Goal: Information Seeking & Learning: Check status

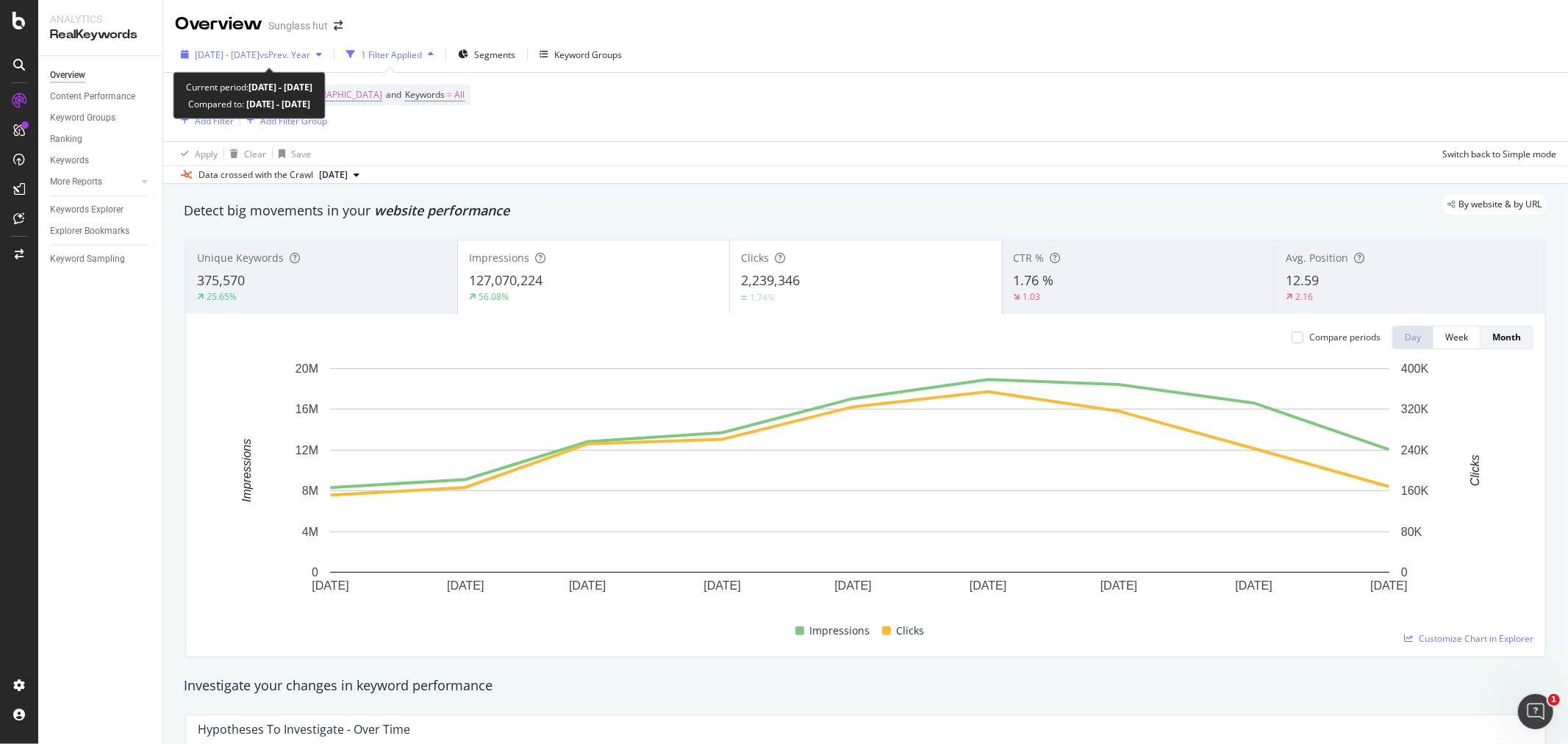
click at [259, 51] on span "[DATE] - [DATE]" at bounding box center [227, 55] width 65 height 13
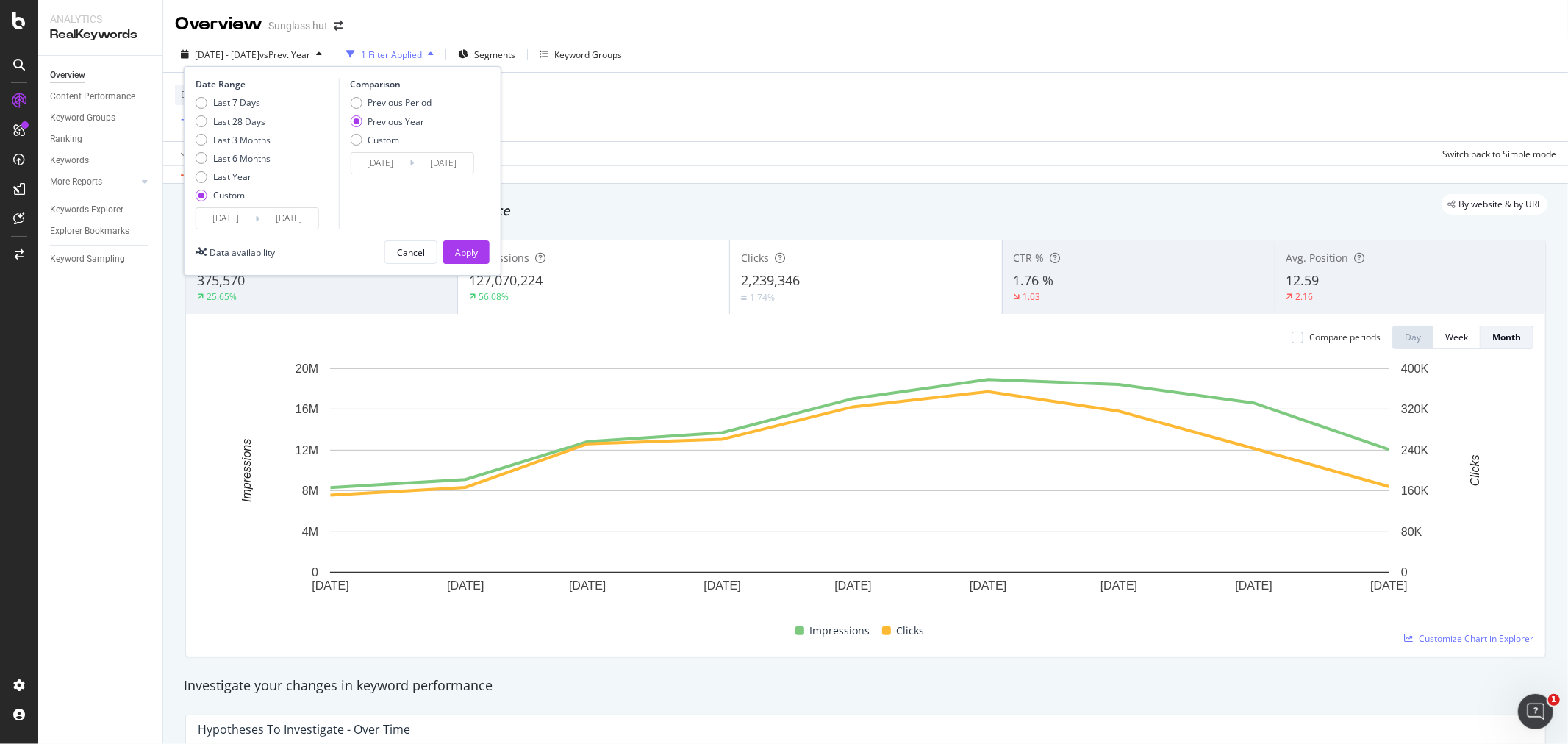
click at [221, 218] on input "[DATE]" at bounding box center [225, 218] width 59 height 20
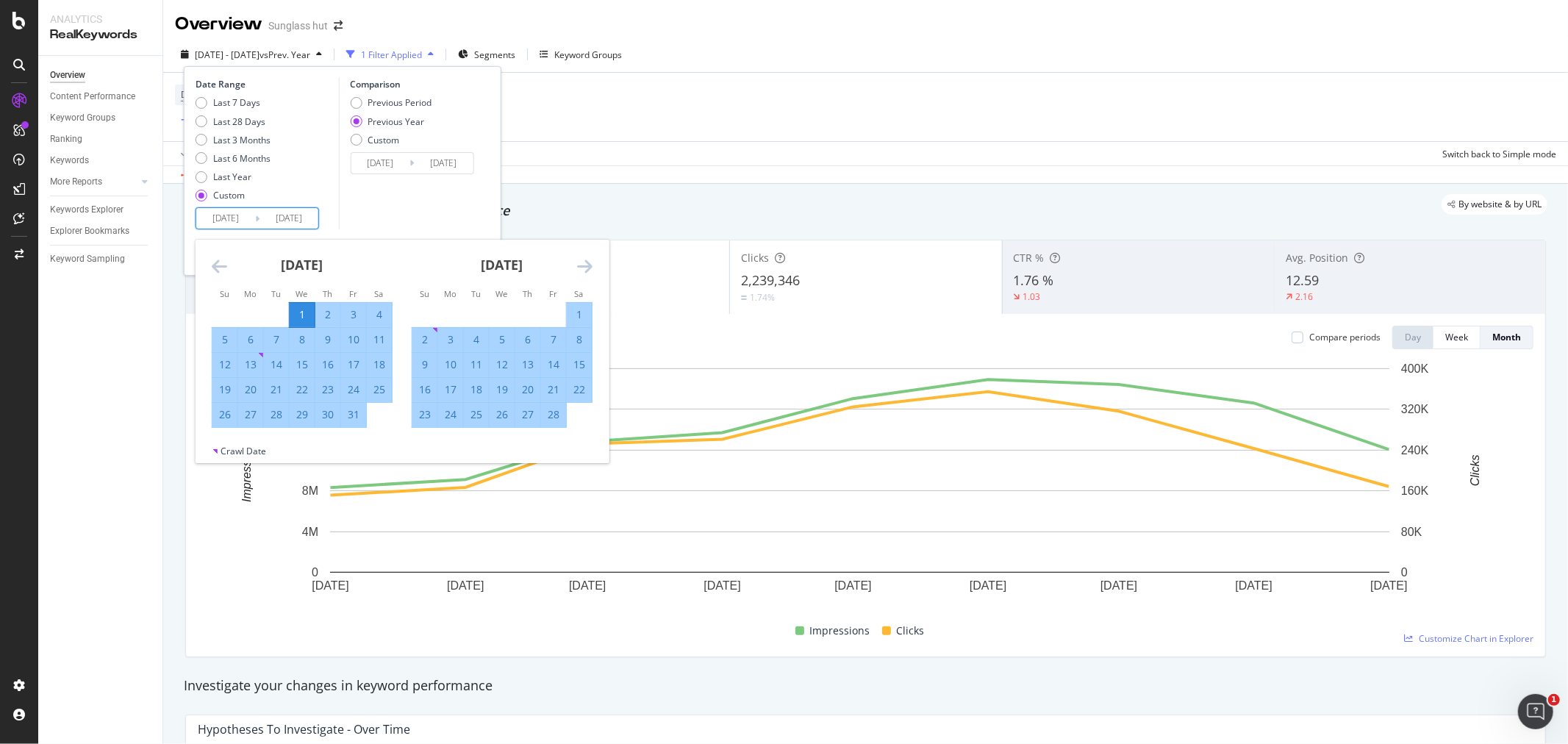
click at [586, 267] on icon "Move forward to switch to the next month." at bounding box center [584, 266] width 16 height 17
click at [294, 225] on input "[DATE]" at bounding box center [289, 218] width 59 height 20
click at [298, 213] on input "[DATE]" at bounding box center [289, 218] width 59 height 20
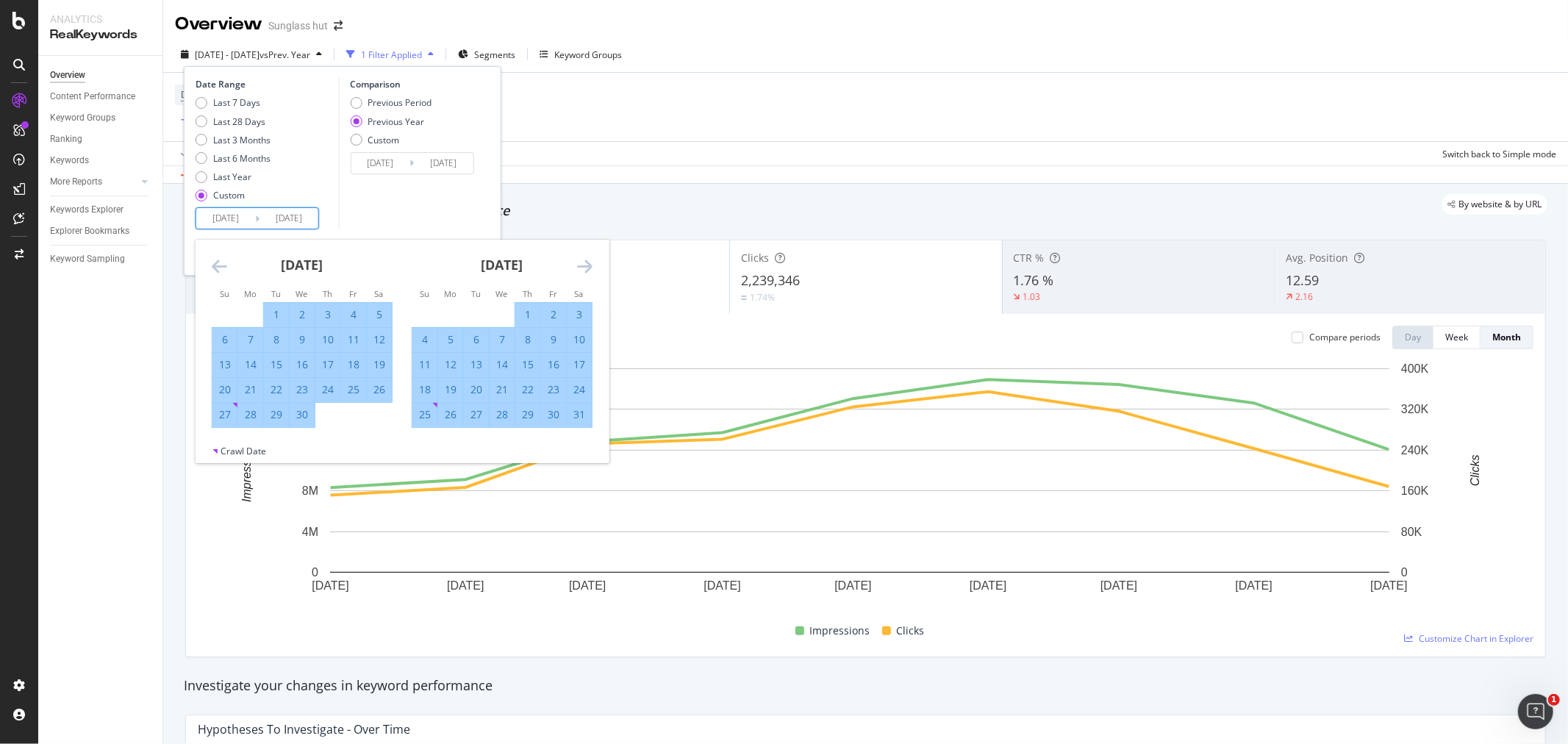
click at [583, 263] on icon "Move forward to switch to the next month." at bounding box center [584, 266] width 16 height 17
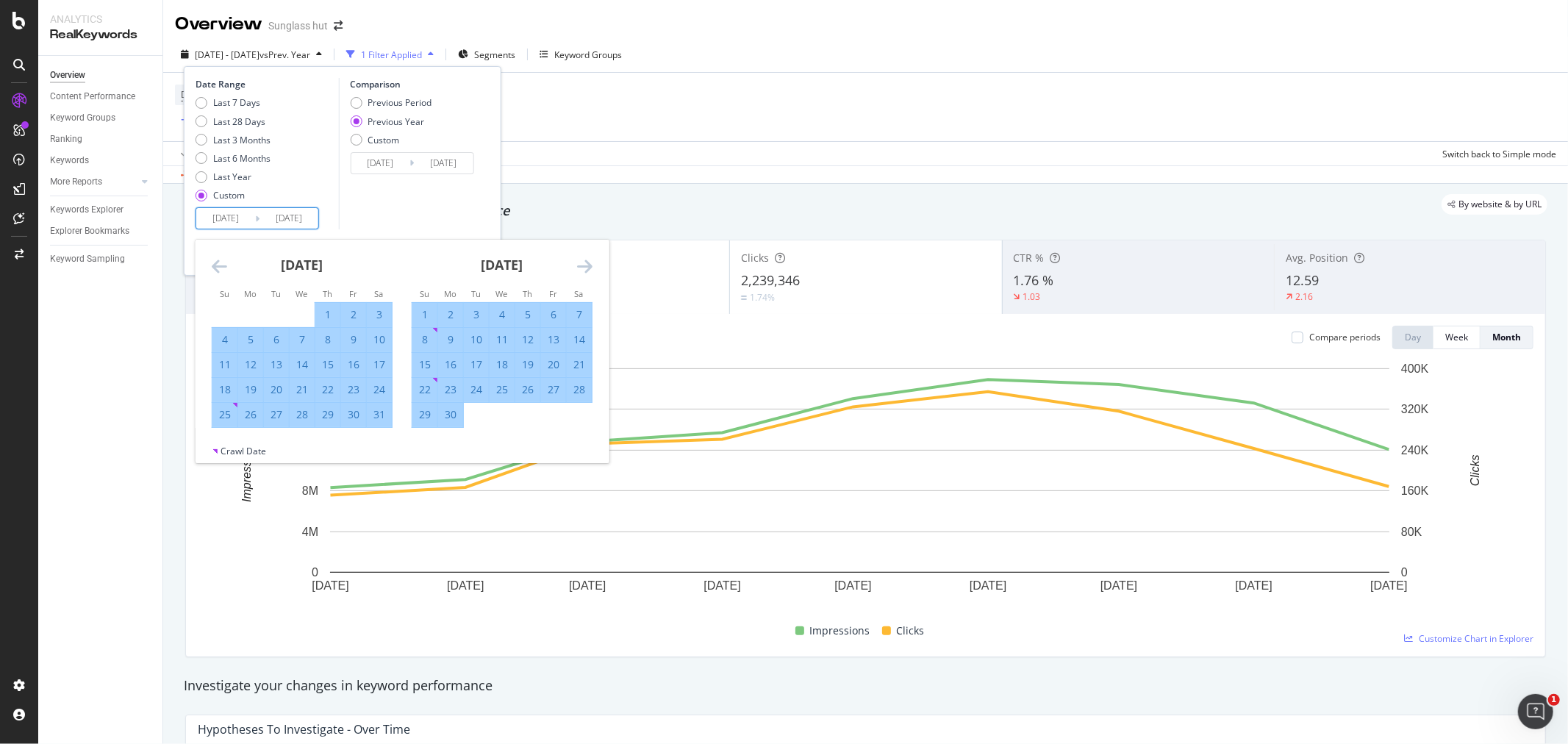
click at [583, 263] on icon "Move forward to switch to the next month." at bounding box center [584, 266] width 16 height 17
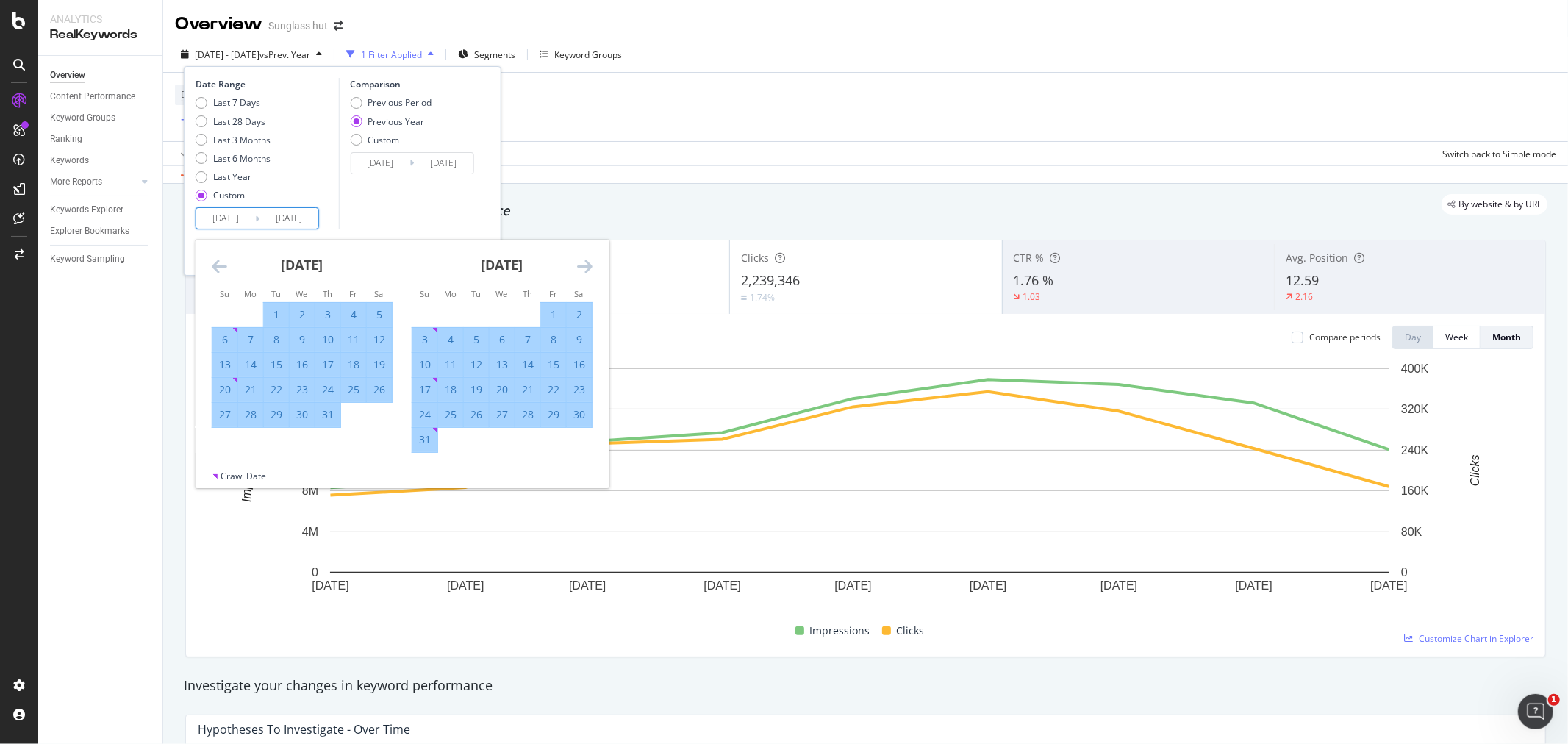
click at [583, 263] on icon "Move forward to switch to the next month." at bounding box center [584, 266] width 16 height 17
click at [584, 263] on icon "Move forward to switch to the next month." at bounding box center [584, 266] width 16 height 17
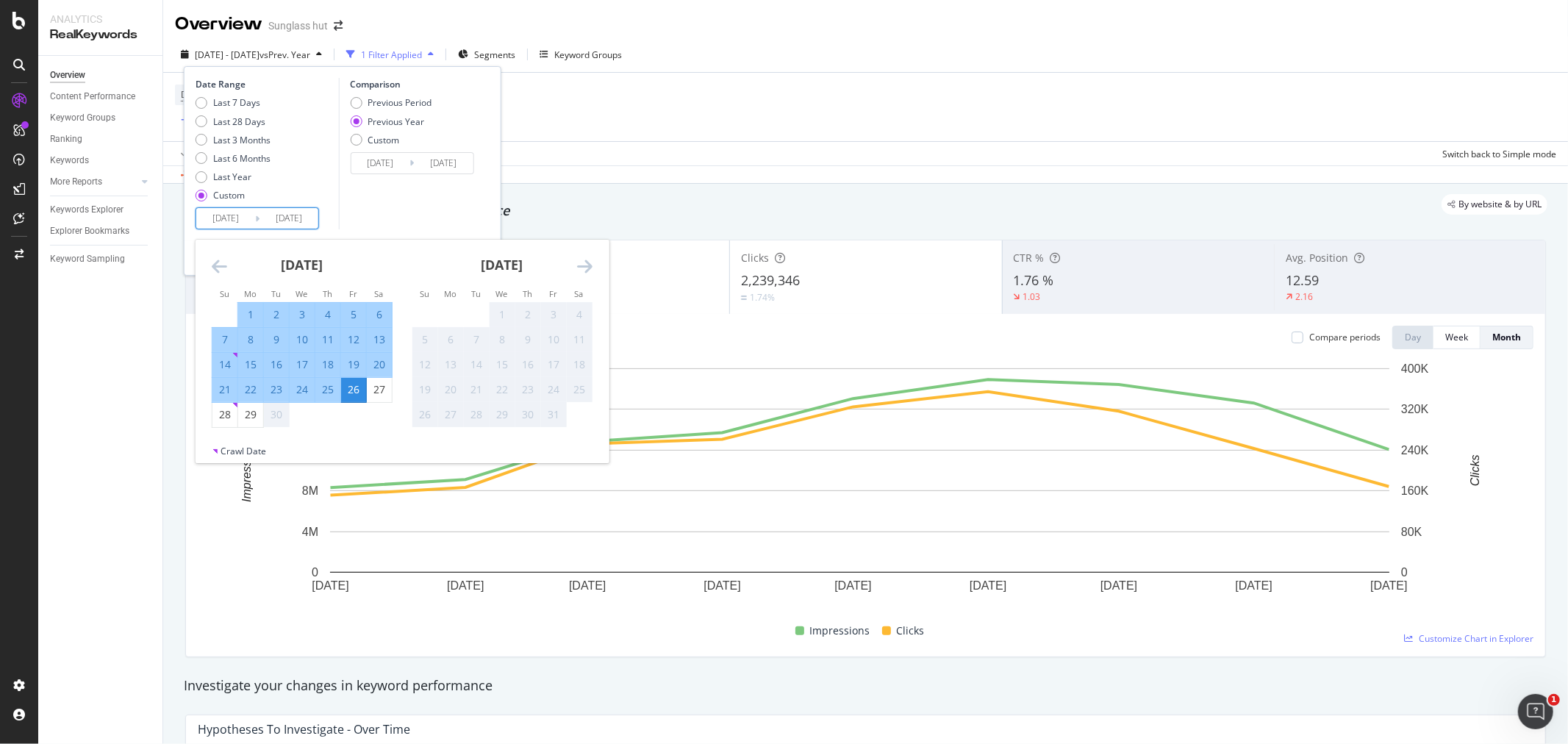
click at [219, 263] on icon "Move backward to switch to the previous month." at bounding box center [219, 266] width 16 height 17
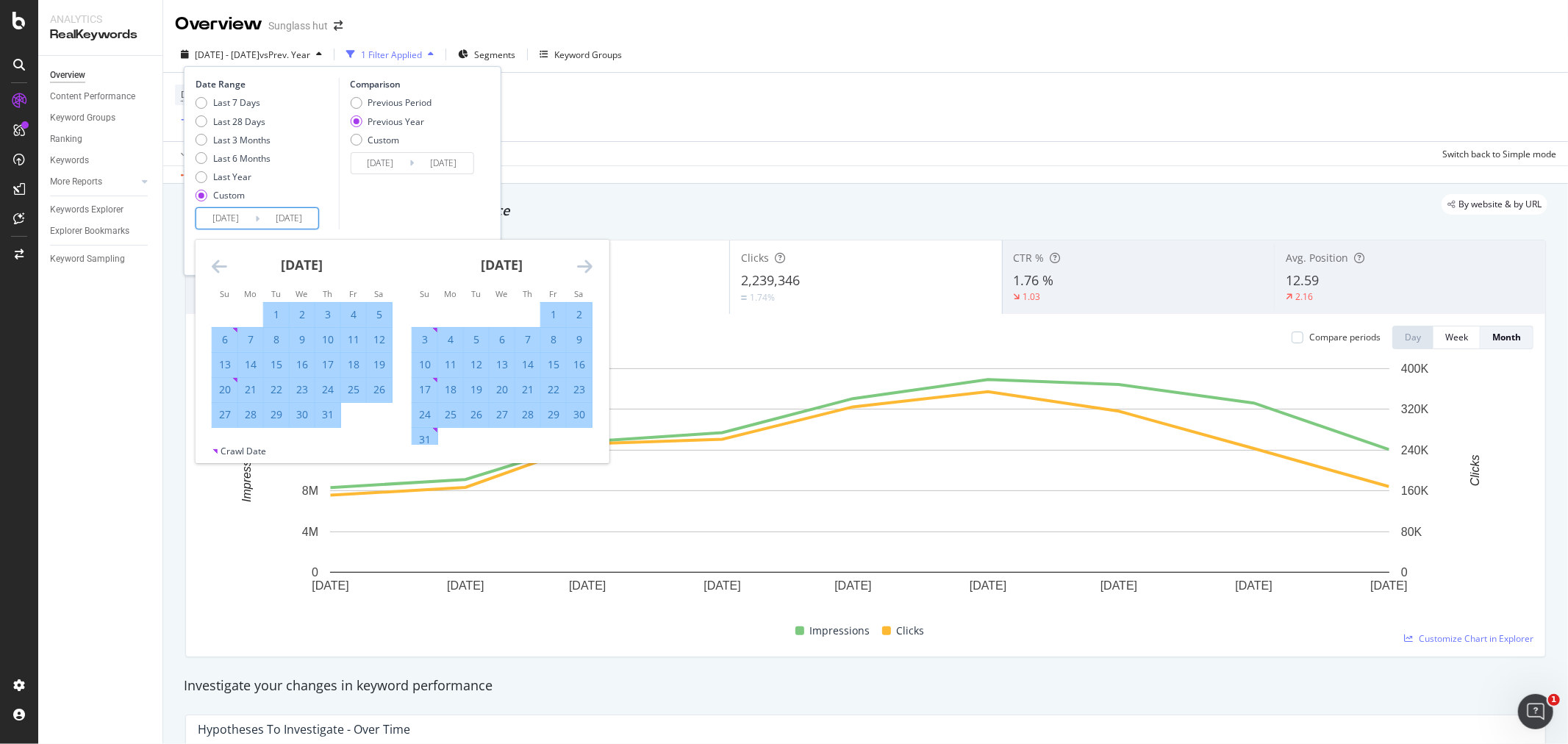
click at [219, 263] on icon "Move backward to switch to the previous month." at bounding box center [219, 266] width 16 height 17
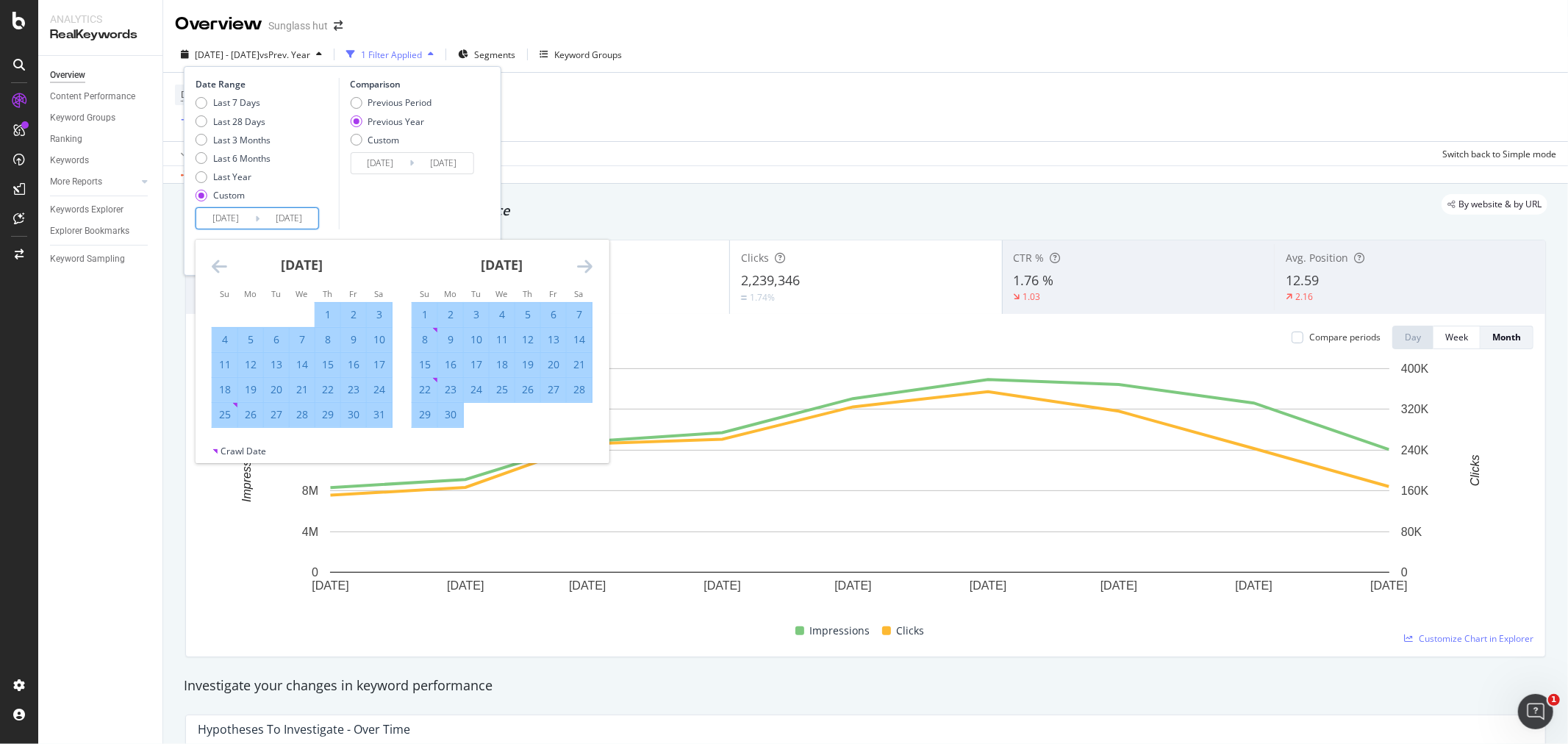
click at [219, 263] on icon "Move backward to switch to the previous month." at bounding box center [219, 266] width 16 height 17
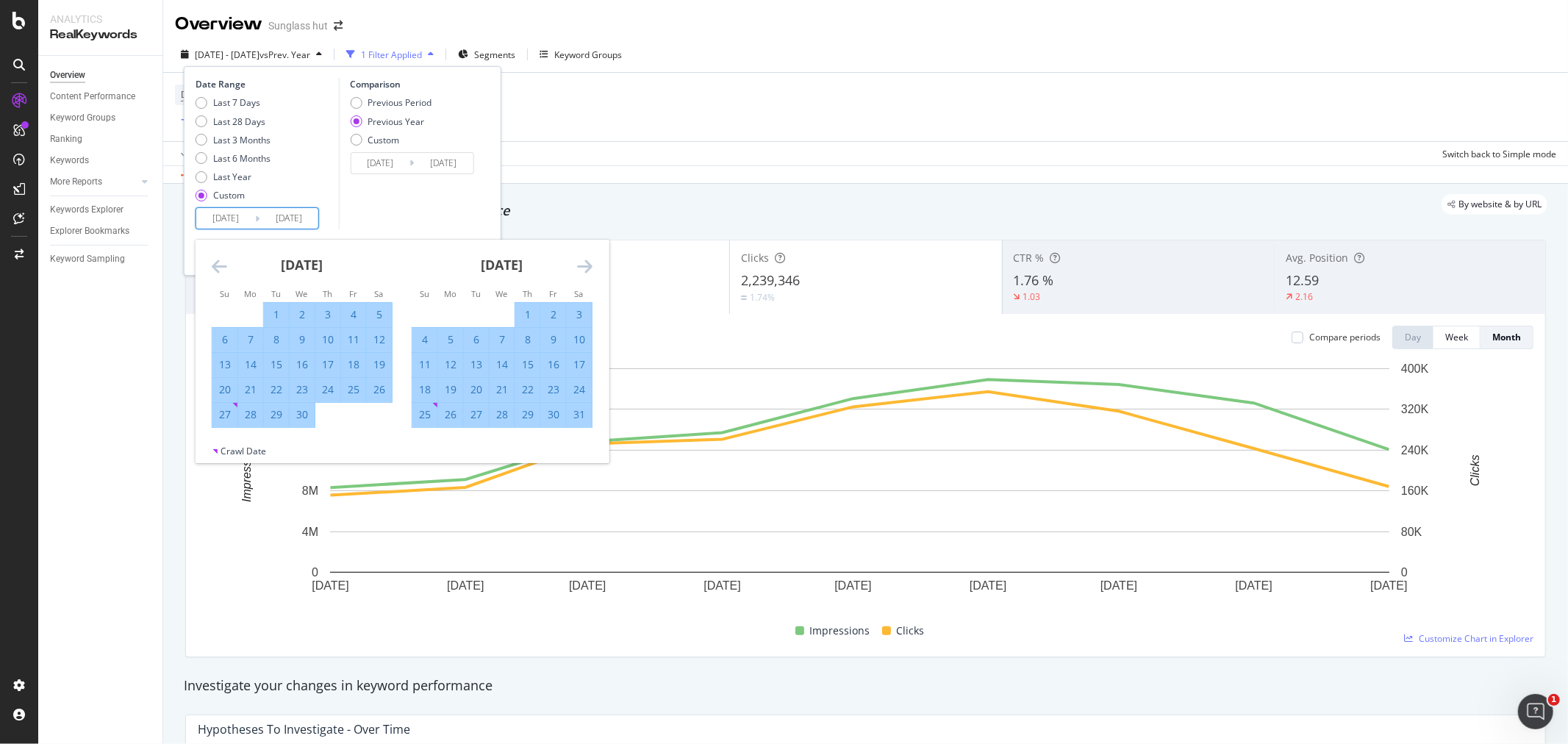
click at [585, 266] on icon "Move forward to switch to the next month." at bounding box center [584, 266] width 16 height 17
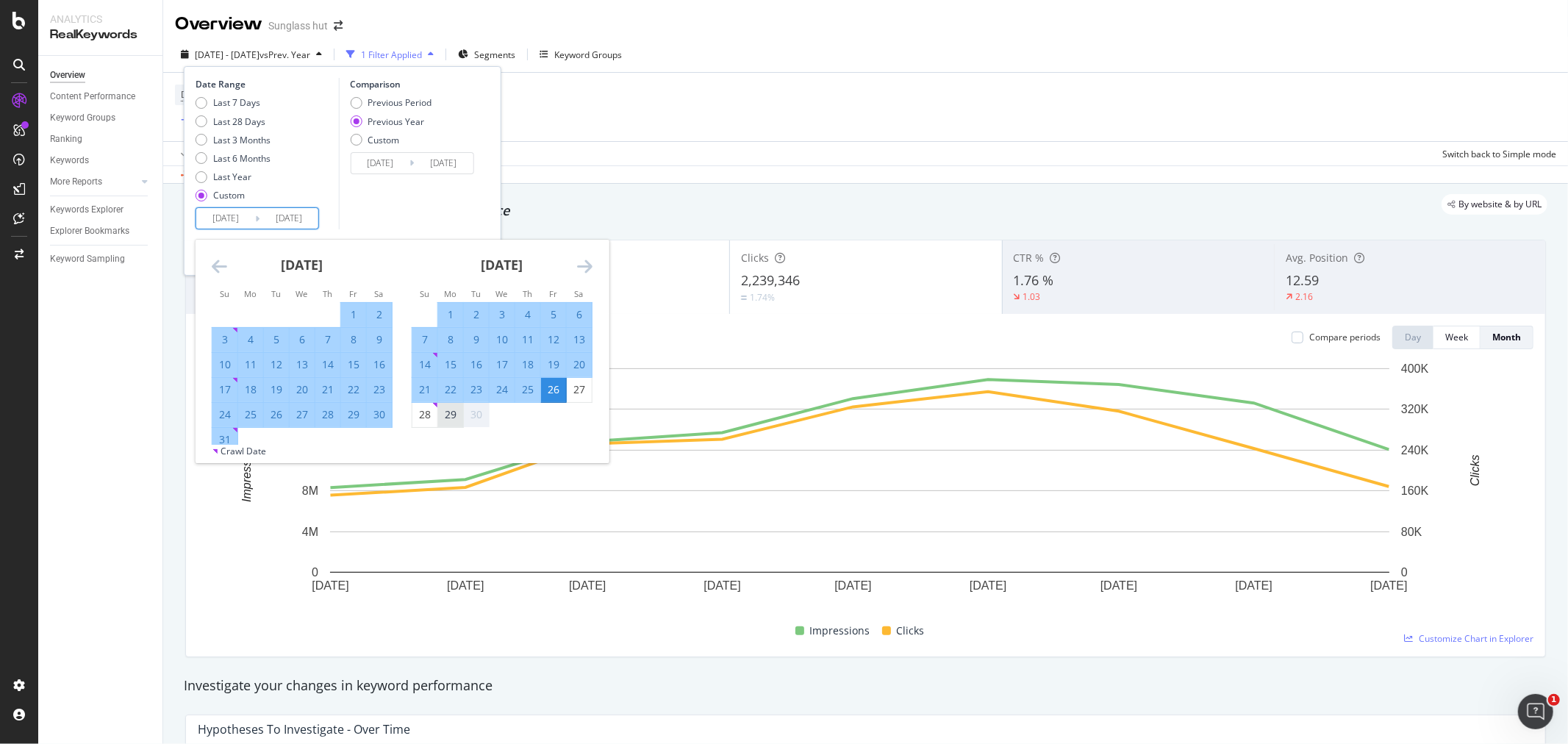
click at [450, 417] on div "29" at bounding box center [450, 415] width 25 height 15
type input "[DATE]"
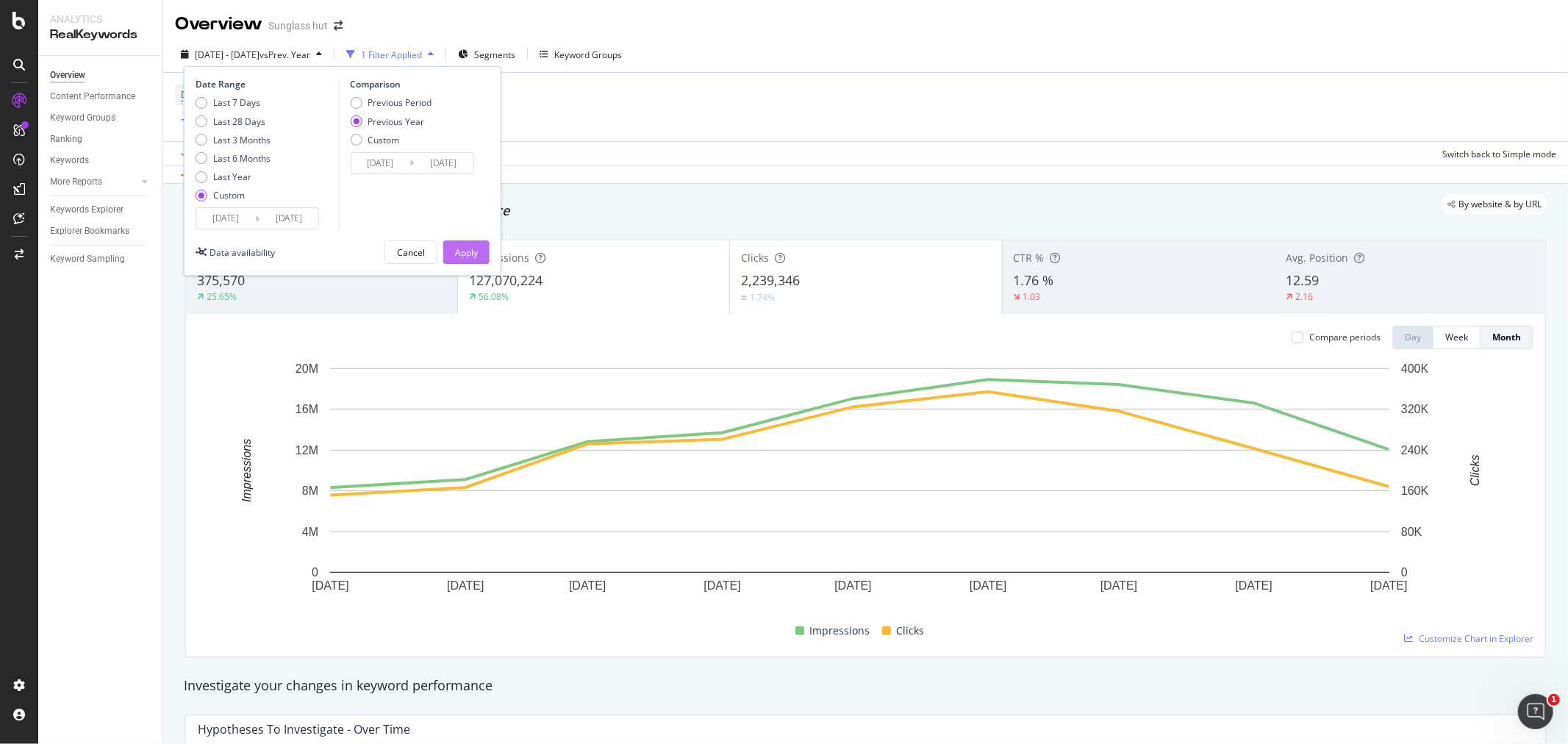
click at [475, 254] on div "Apply" at bounding box center [466, 253] width 23 height 13
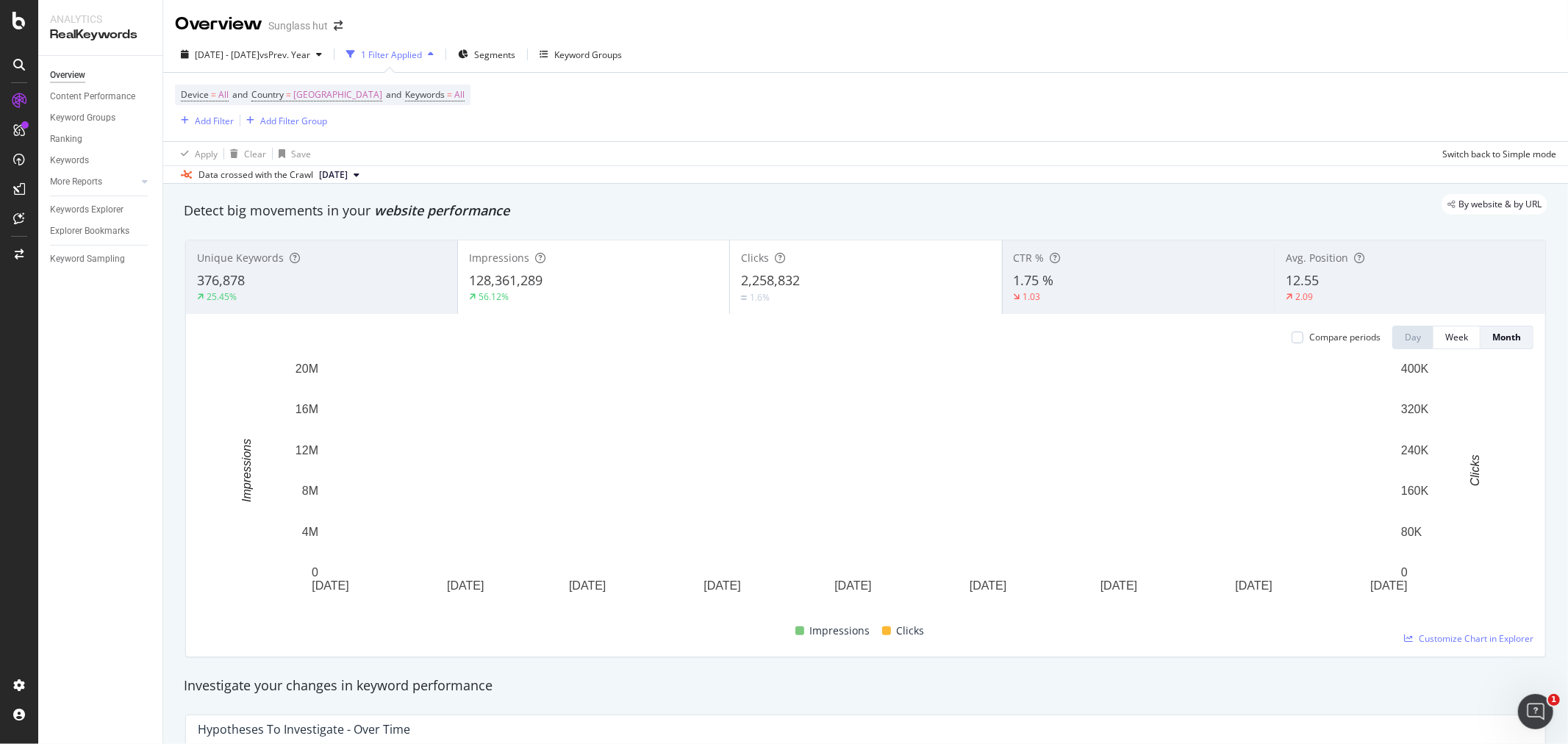
click at [589, 278] on div "128,361,289" at bounding box center [593, 280] width 249 height 19
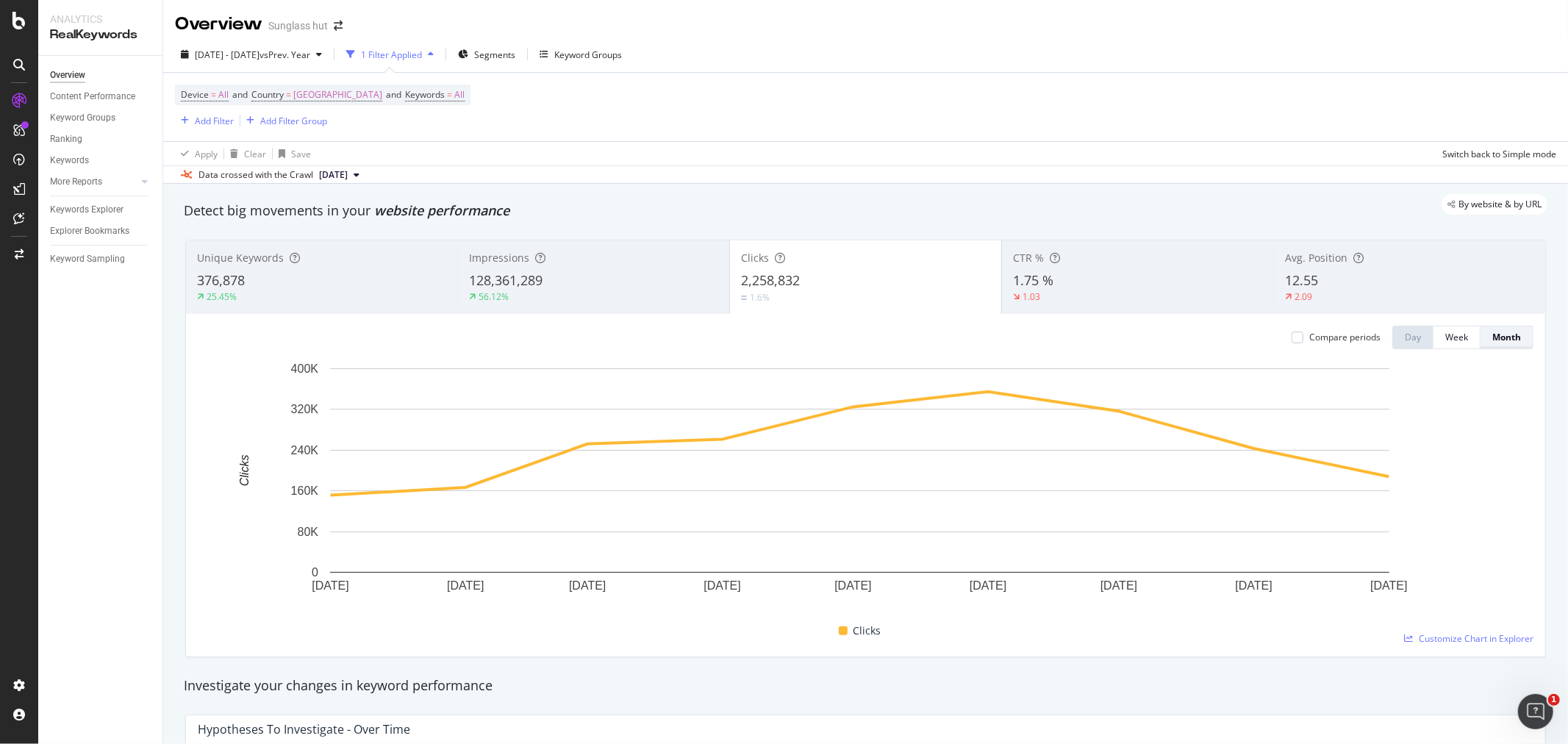
click at [1500, 341] on div "Month" at bounding box center [1506, 337] width 28 height 13
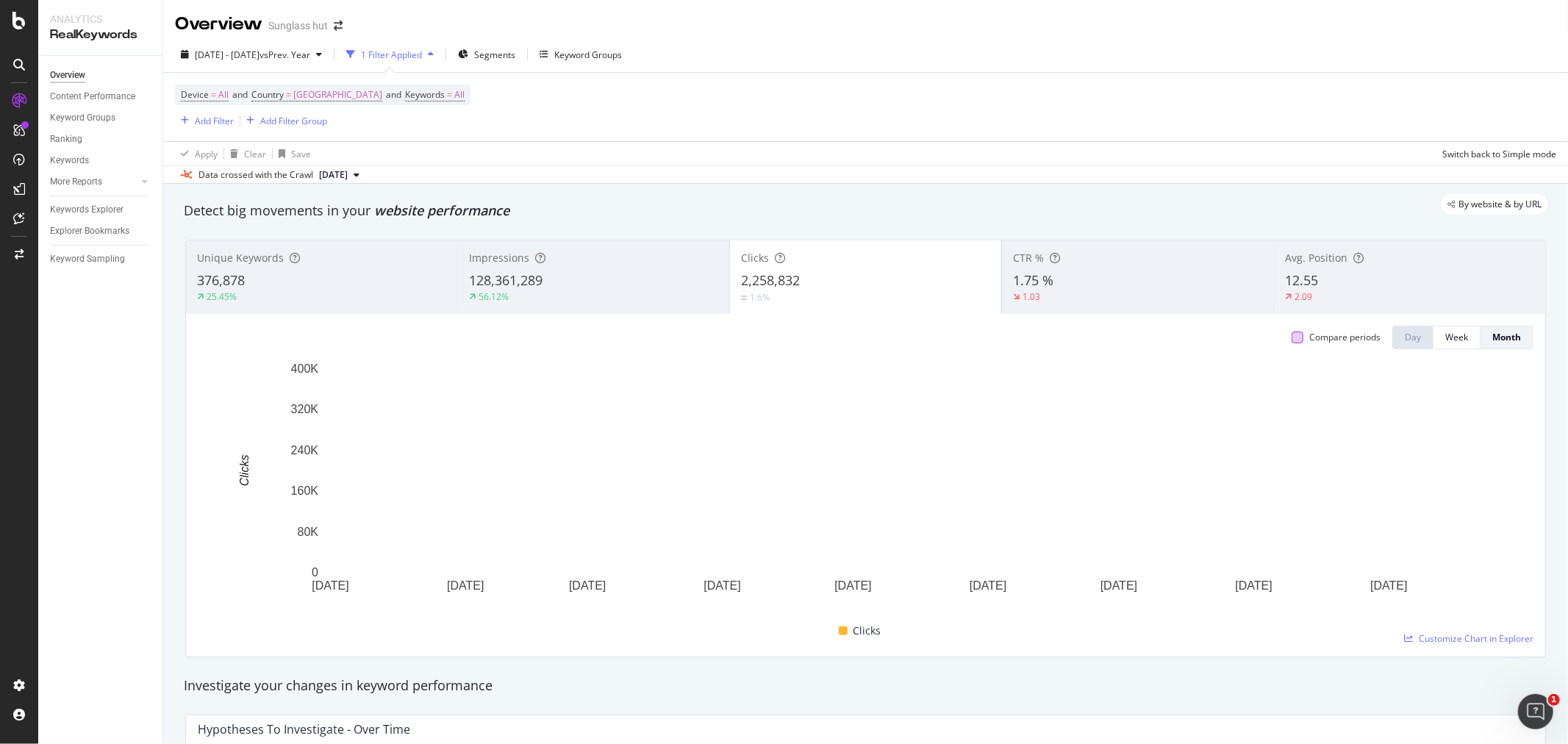
click at [1291, 341] on div at bounding box center [1297, 337] width 12 height 12
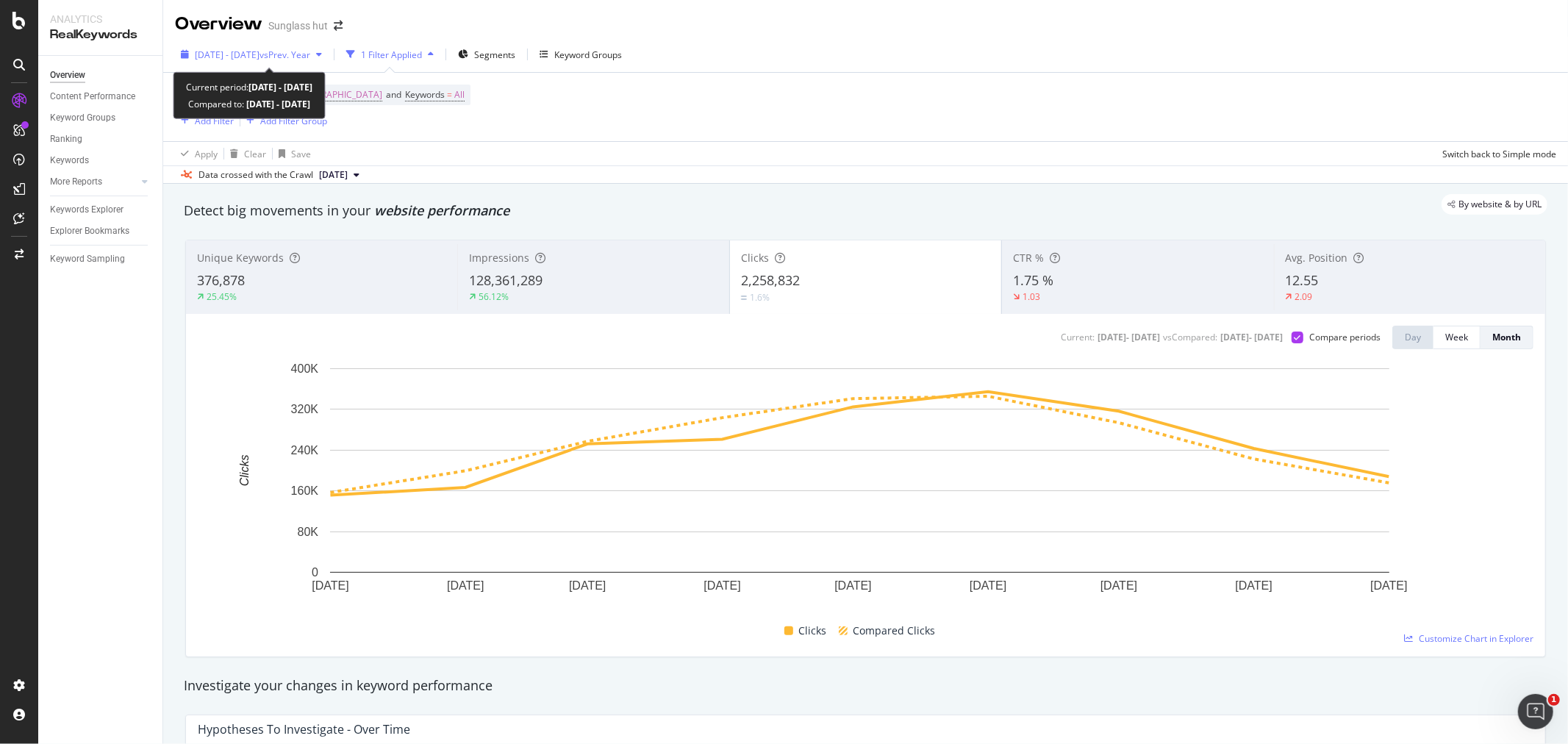
click at [305, 54] on span "vs Prev. Year" at bounding box center [284, 55] width 50 height 13
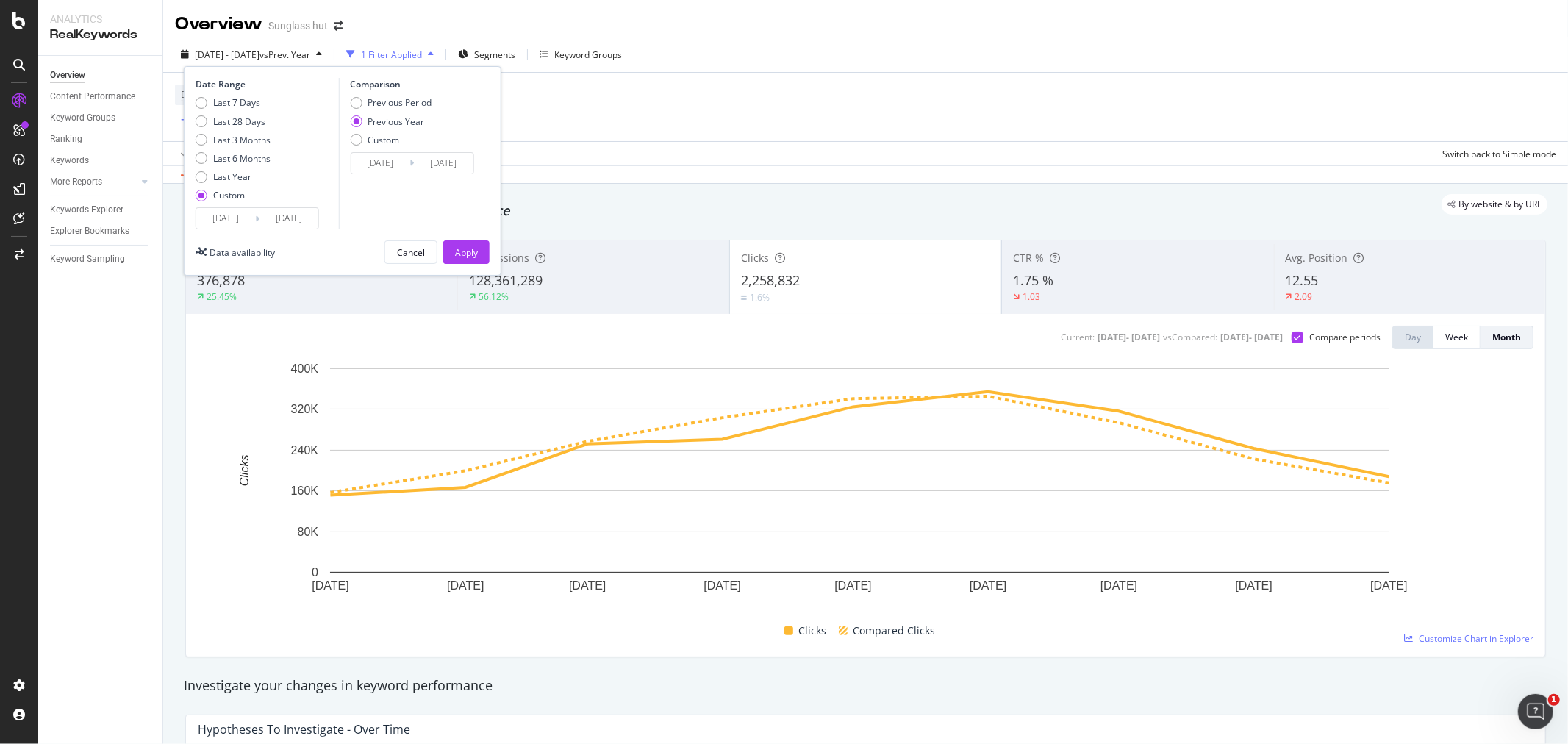
click at [219, 217] on input "[DATE]" at bounding box center [225, 218] width 59 height 20
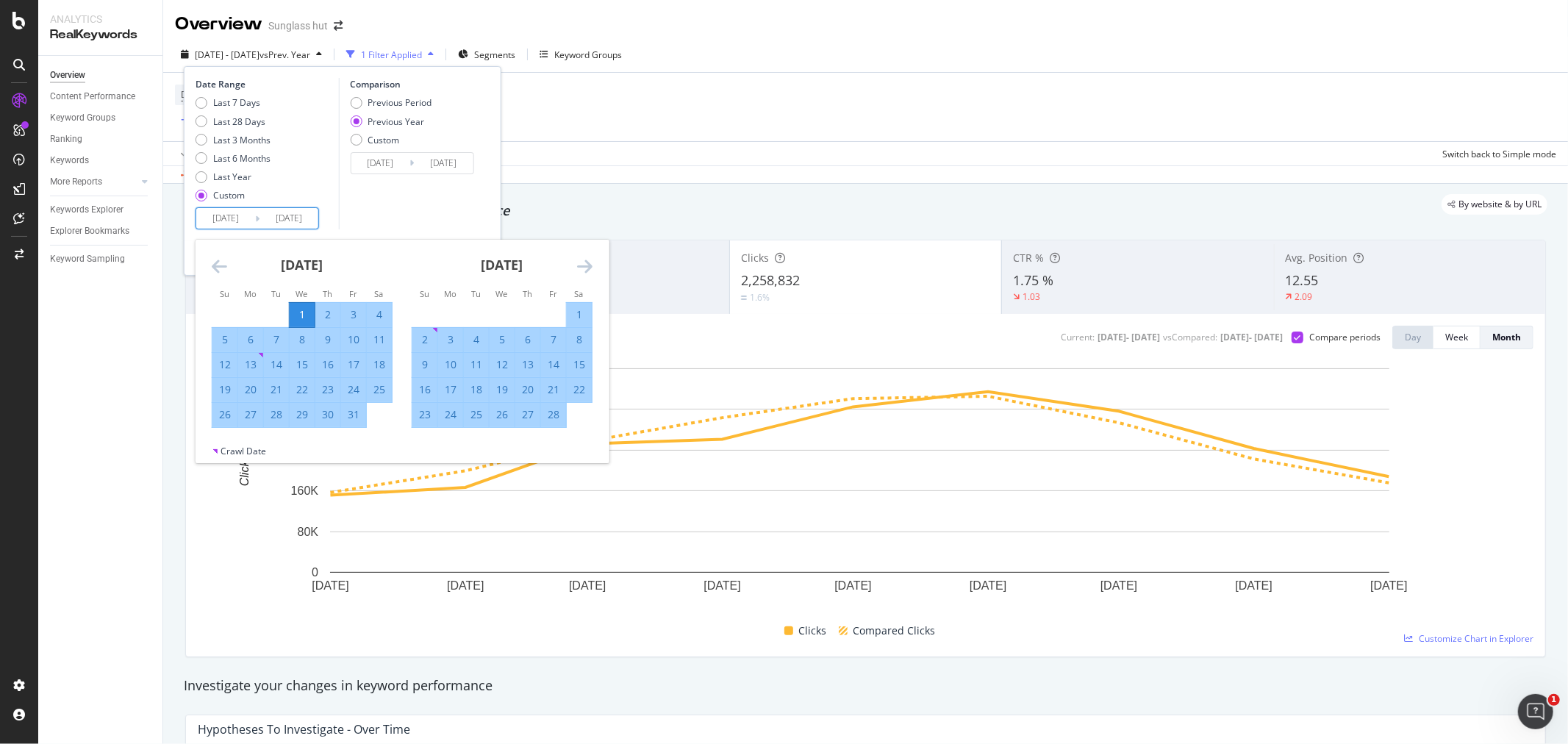
click at [245, 221] on input "[DATE]" at bounding box center [225, 218] width 59 height 20
type input "[DATE]"
click at [347, 212] on div "Comparison Previous Period Previous Year Custom [DATE] Navigate forward to inte…" at bounding box center [408, 153] width 139 height 151
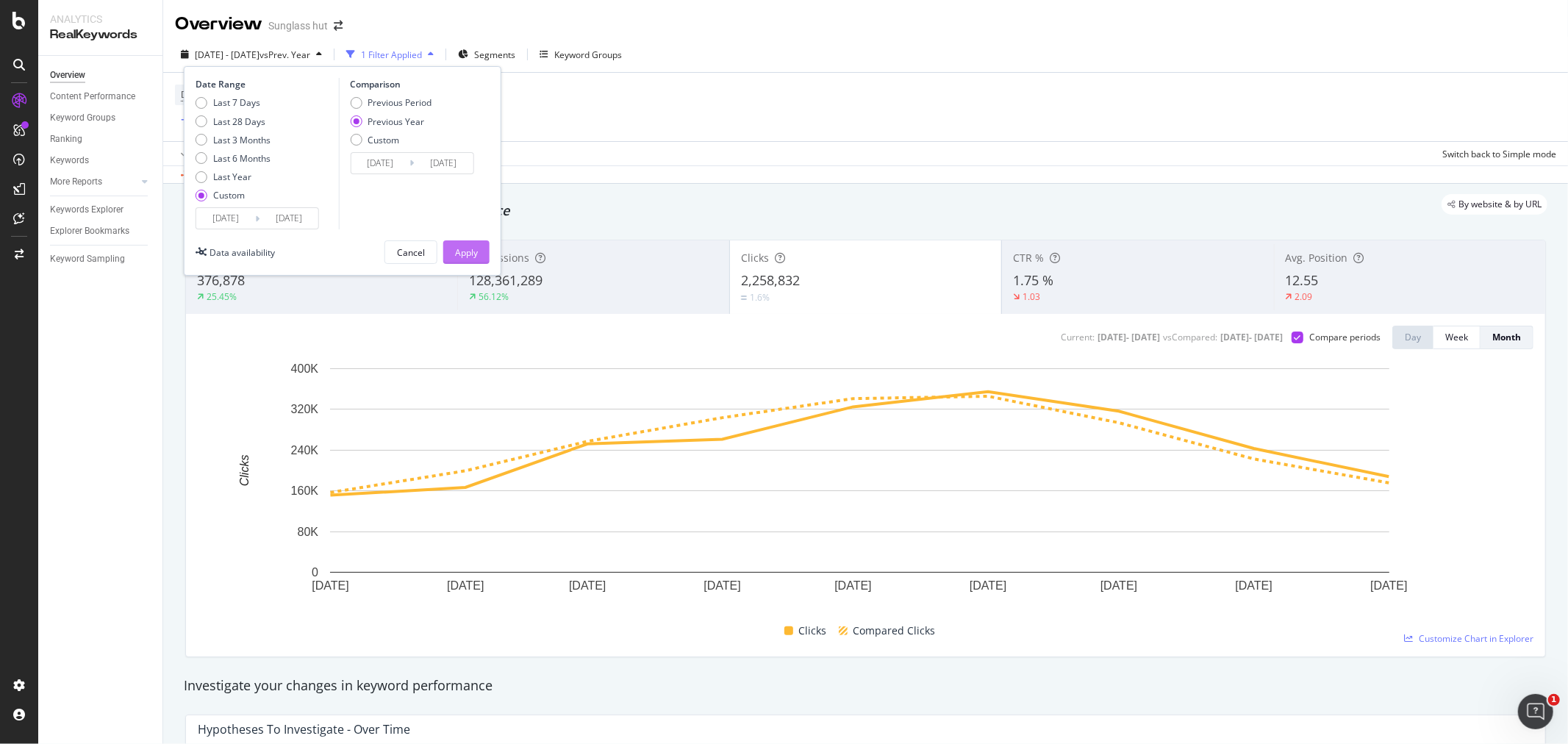
click at [475, 251] on div "Apply" at bounding box center [466, 253] width 23 height 13
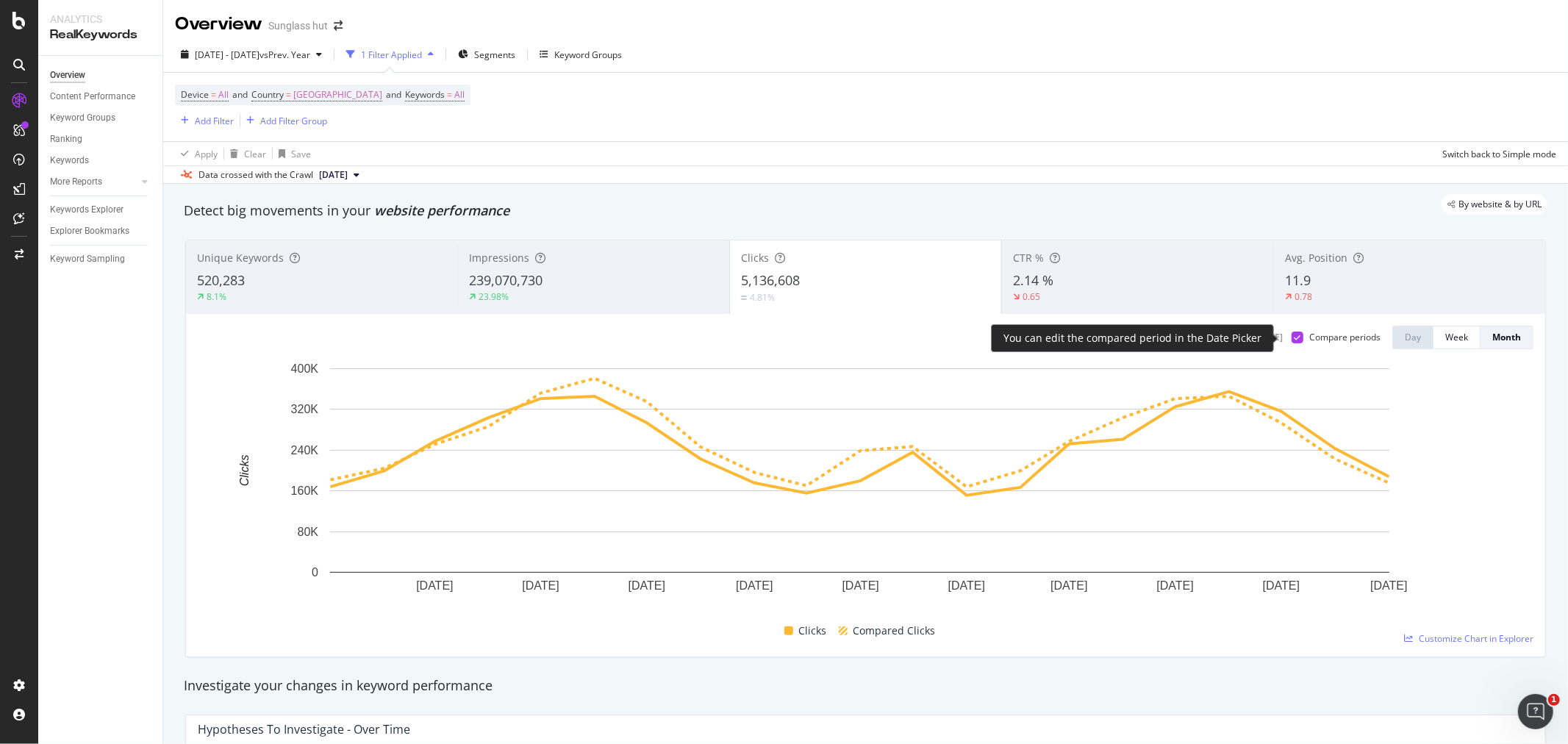
click at [1294, 336] on icon at bounding box center [1297, 337] width 6 height 7
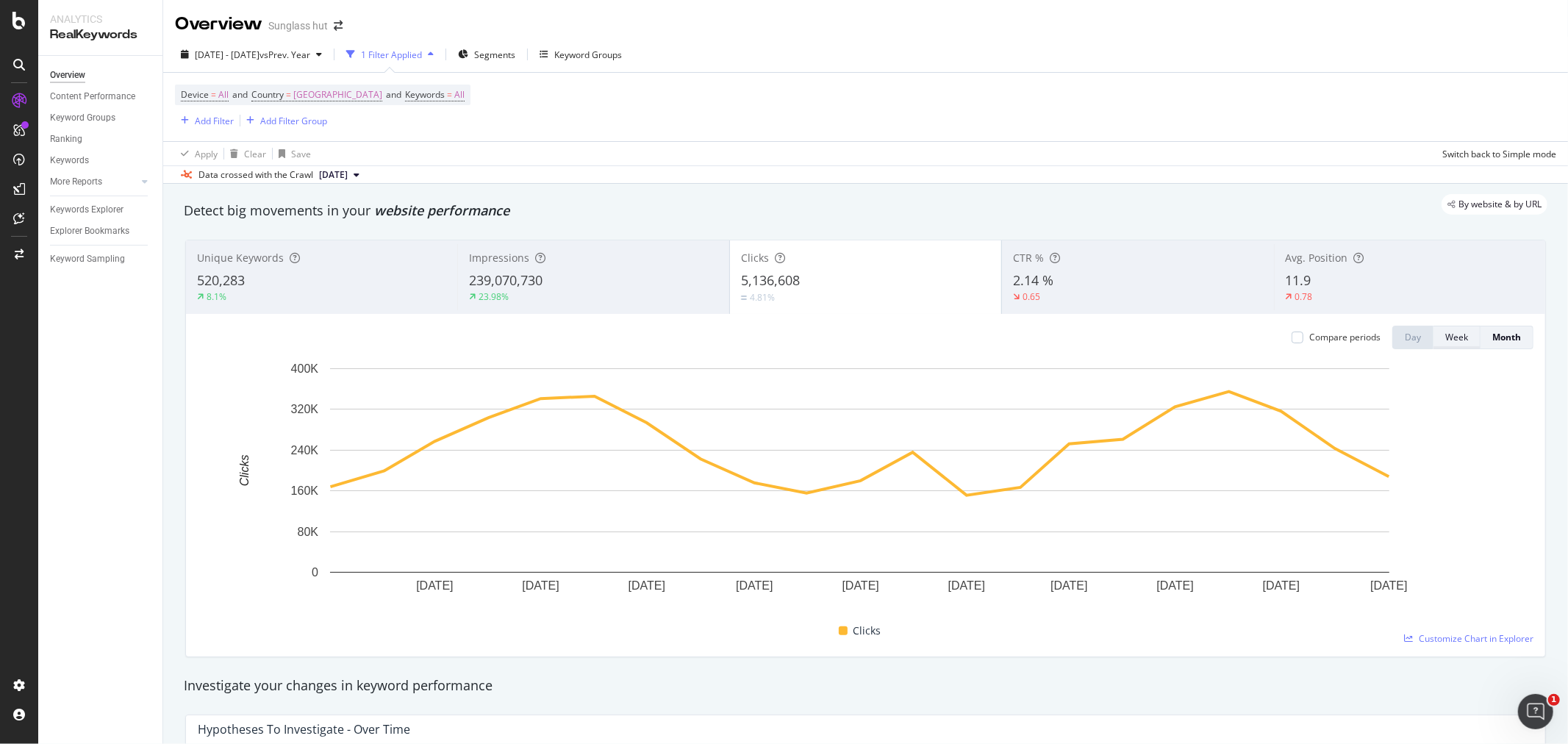
click at [1449, 341] on div "Week" at bounding box center [1456, 337] width 23 height 13
